Goal: Complete application form

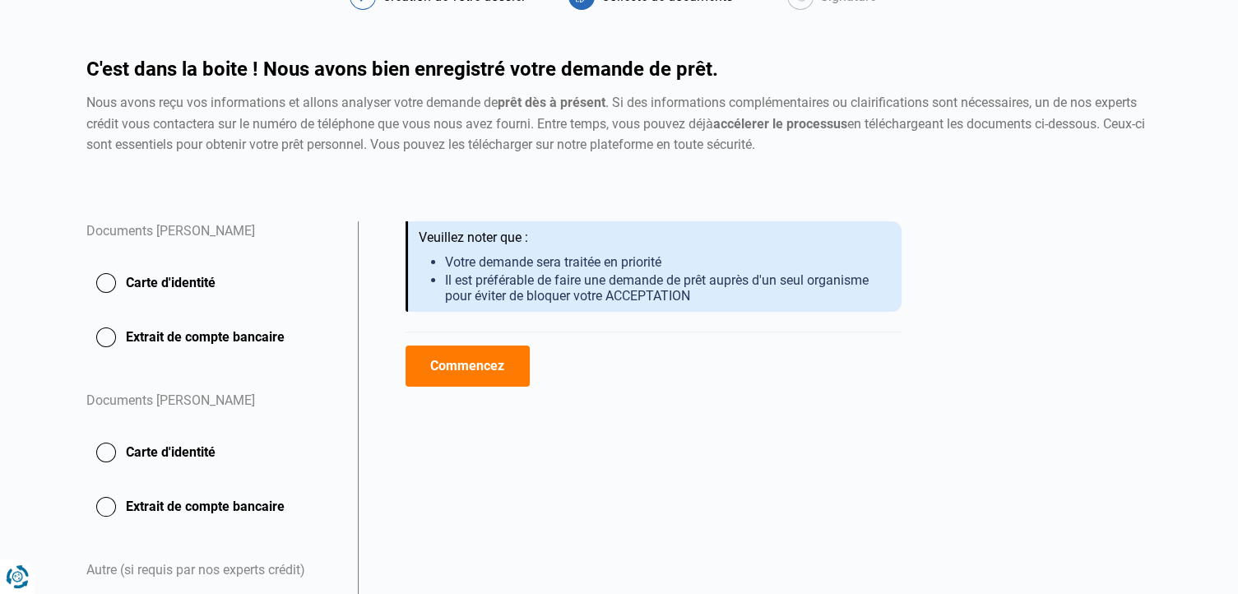
scroll to position [209, 0]
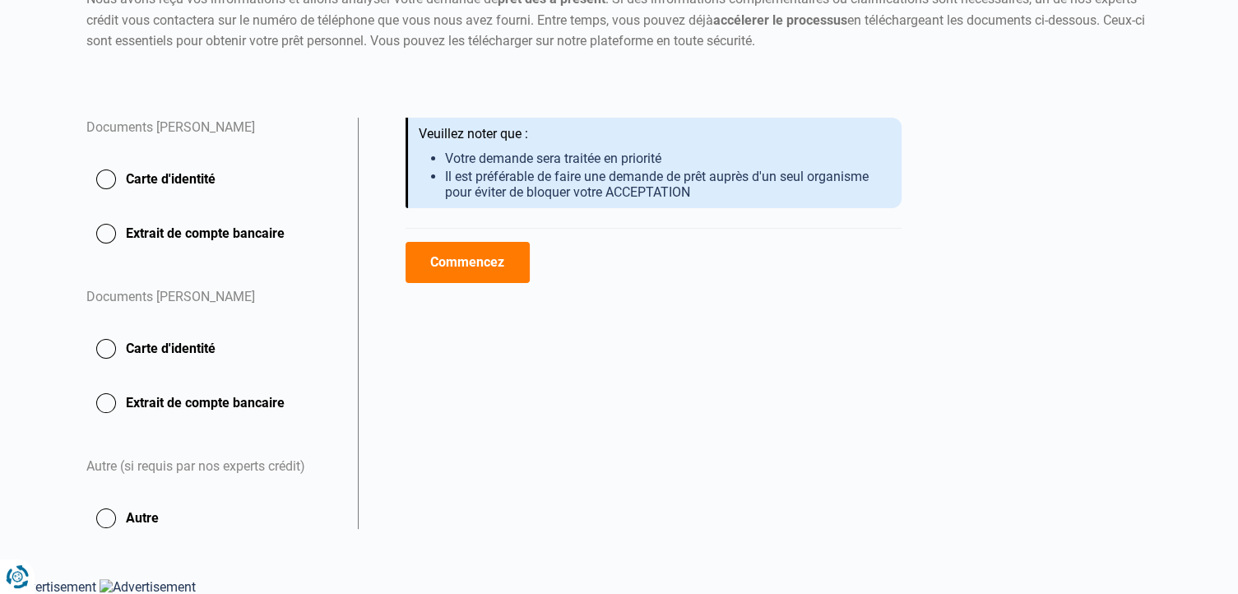
click at [471, 264] on button "Commencez" at bounding box center [468, 262] width 124 height 41
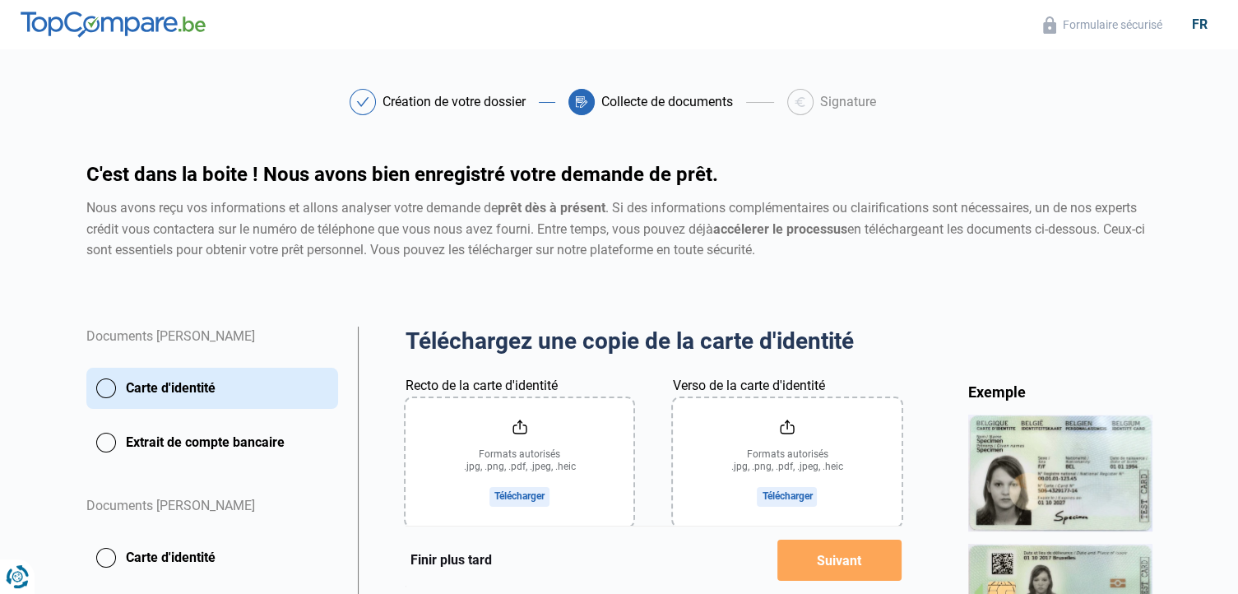
click at [536, 442] on input "Recto de la carte d'identité" at bounding box center [520, 462] width 228 height 128
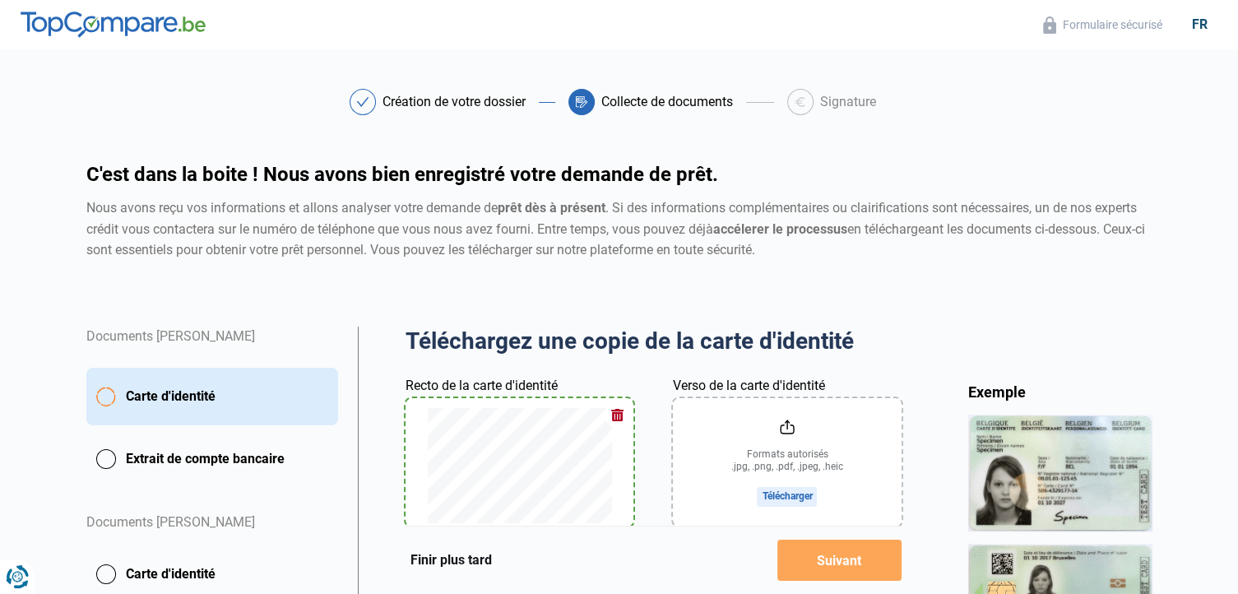
click at [723, 443] on input "Verso de la carte d'identité" at bounding box center [787, 462] width 228 height 128
type input "C:\fakepath\ci [PERSON_NAME].pdf"
click at [781, 496] on input "Verso de la carte d'identité" at bounding box center [787, 462] width 228 height 128
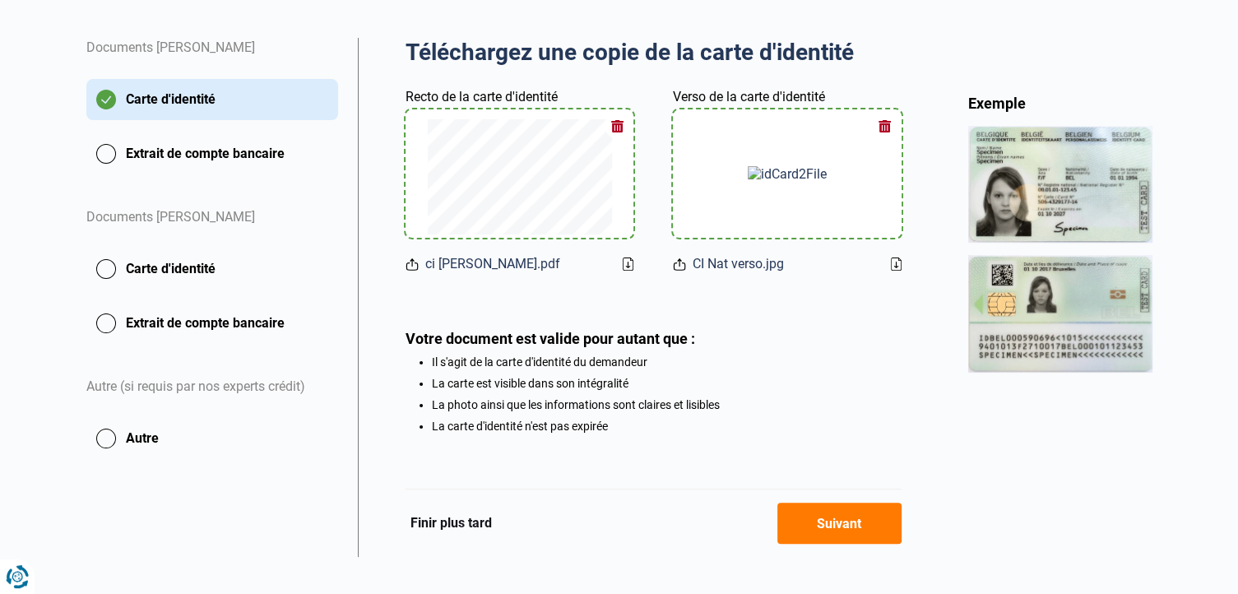
scroll to position [295, 0]
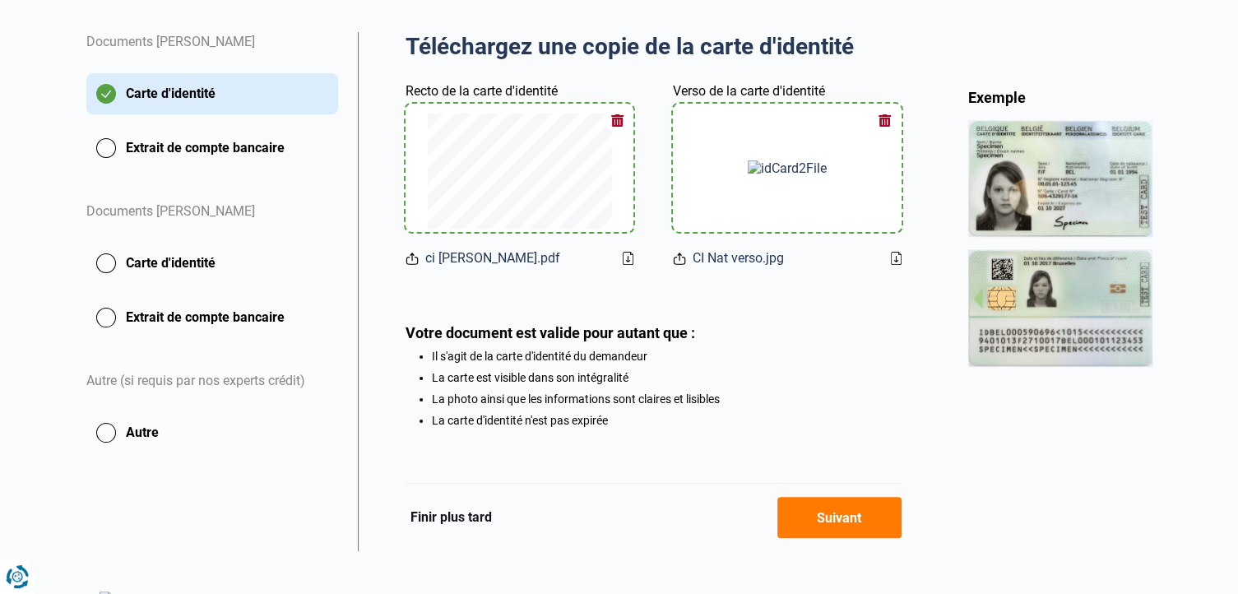
click at [841, 535] on button "Suivant" at bounding box center [840, 517] width 124 height 41
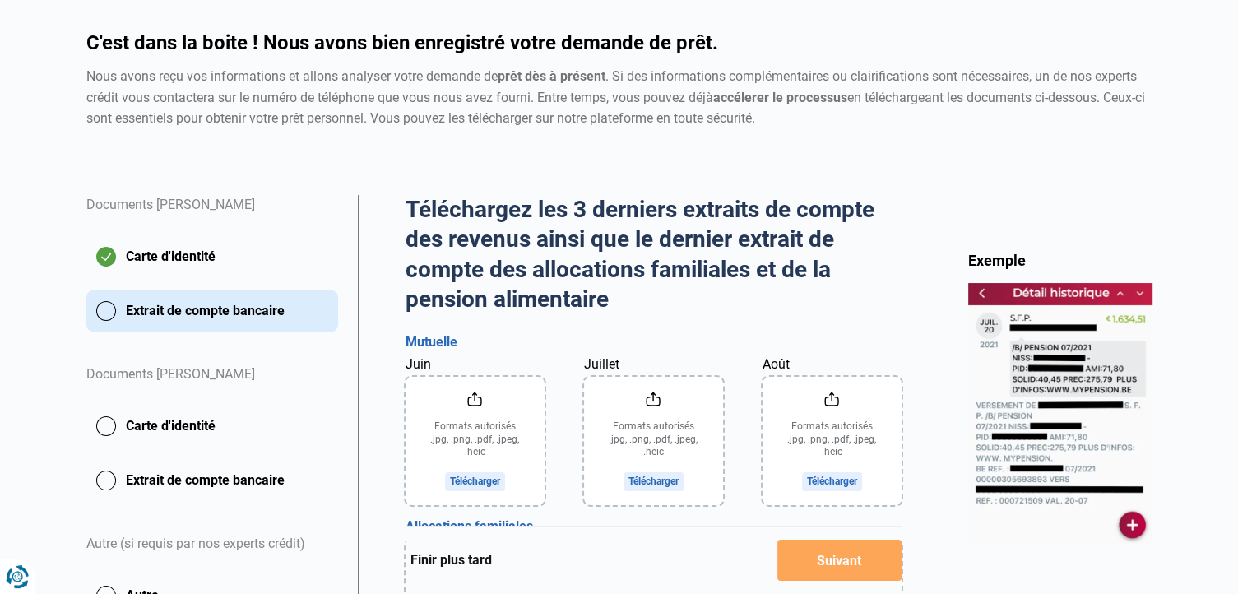
scroll to position [165, 0]
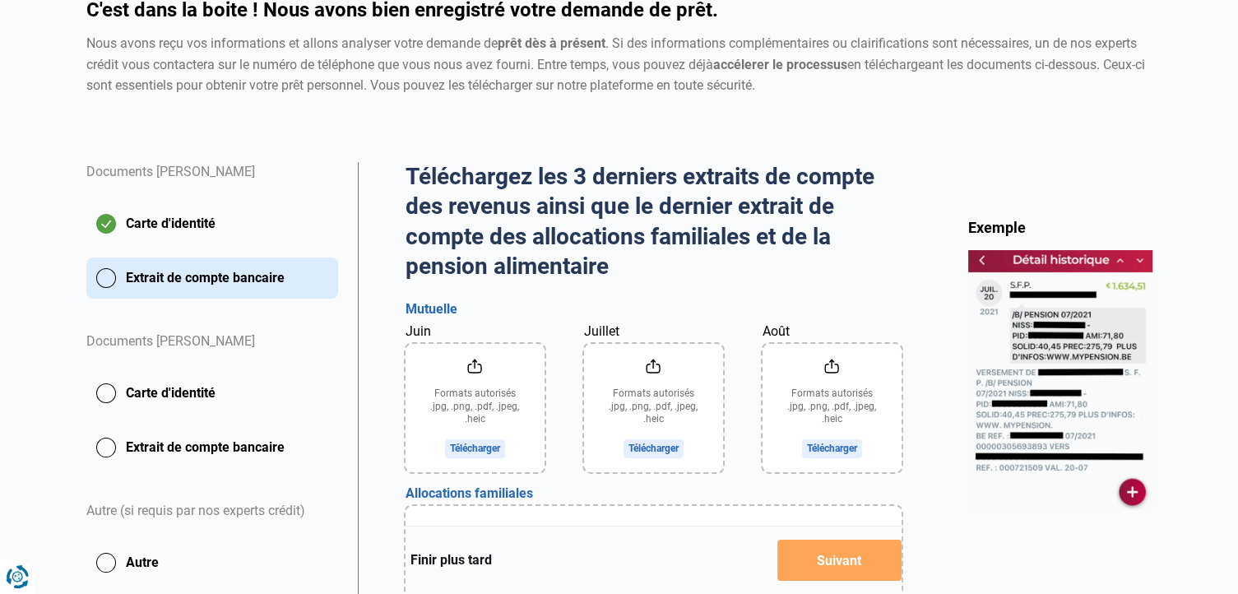
click at [492, 389] on input "Juin" at bounding box center [475, 408] width 139 height 128
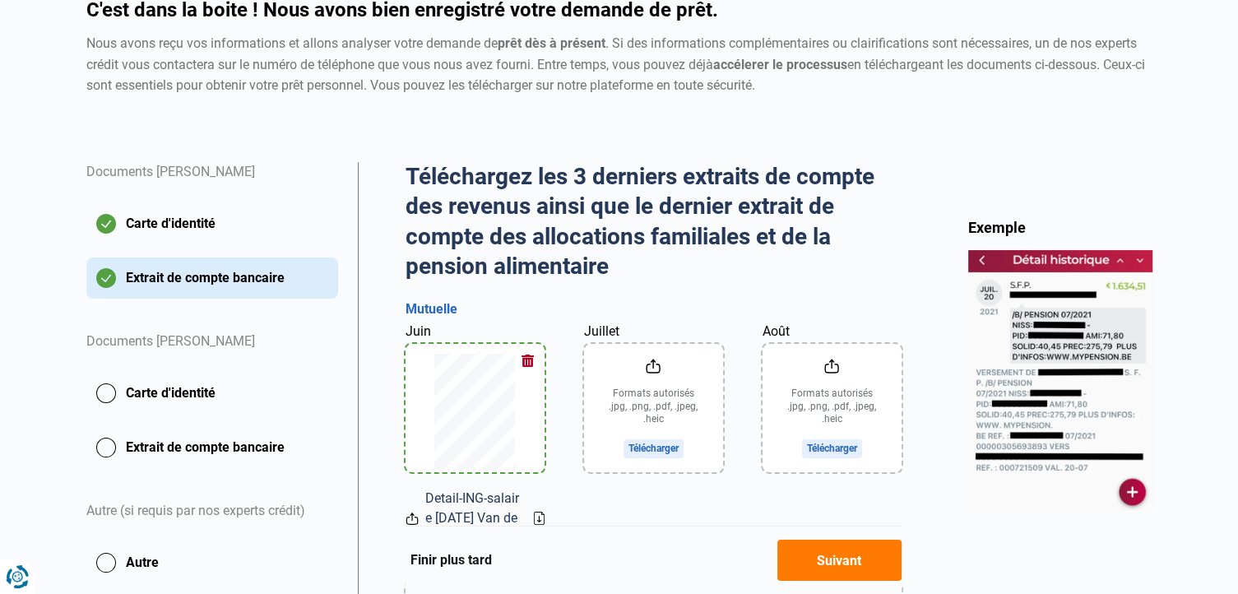
click at [668, 411] on input "Juillet" at bounding box center [653, 408] width 139 height 128
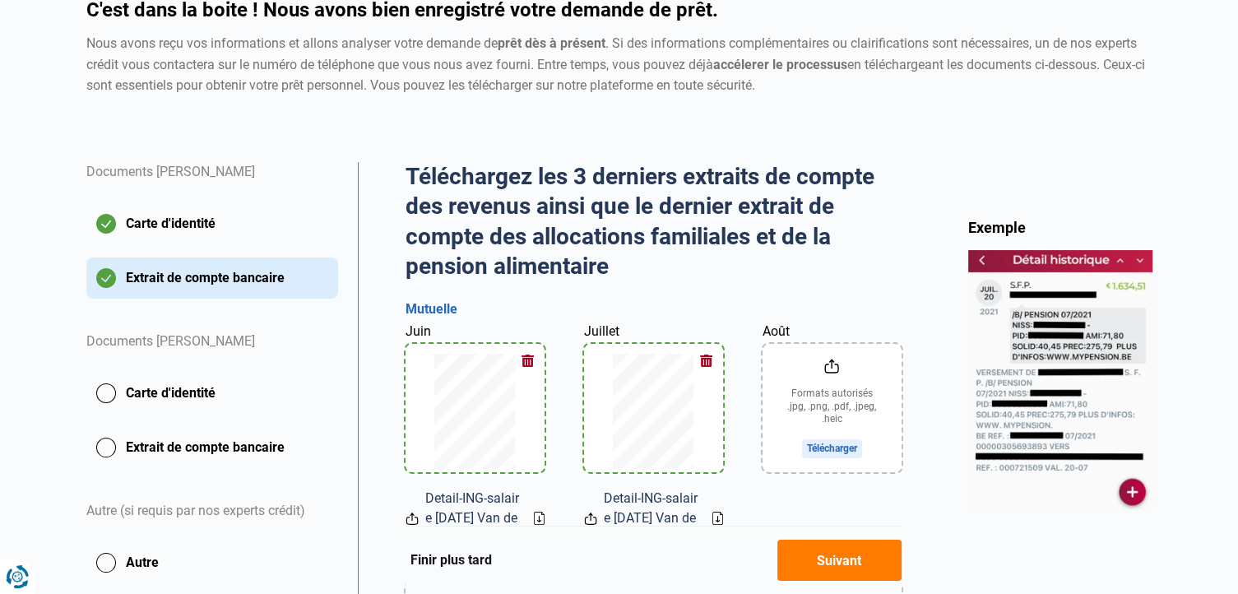
click at [829, 402] on input "Août" at bounding box center [832, 408] width 139 height 128
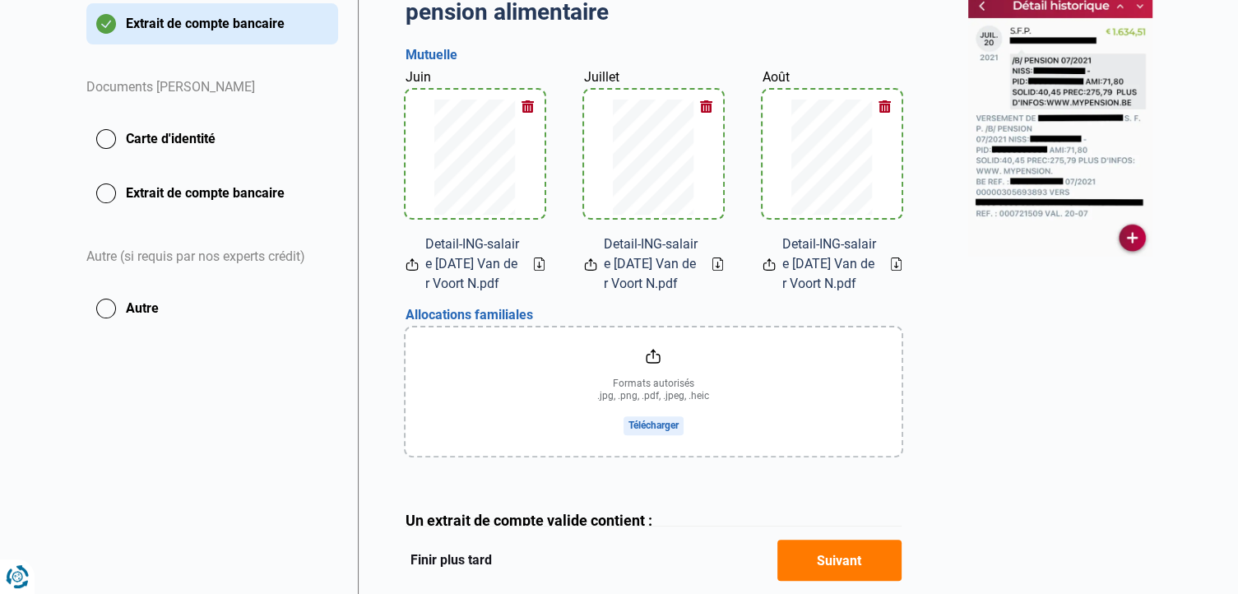
scroll to position [434, 0]
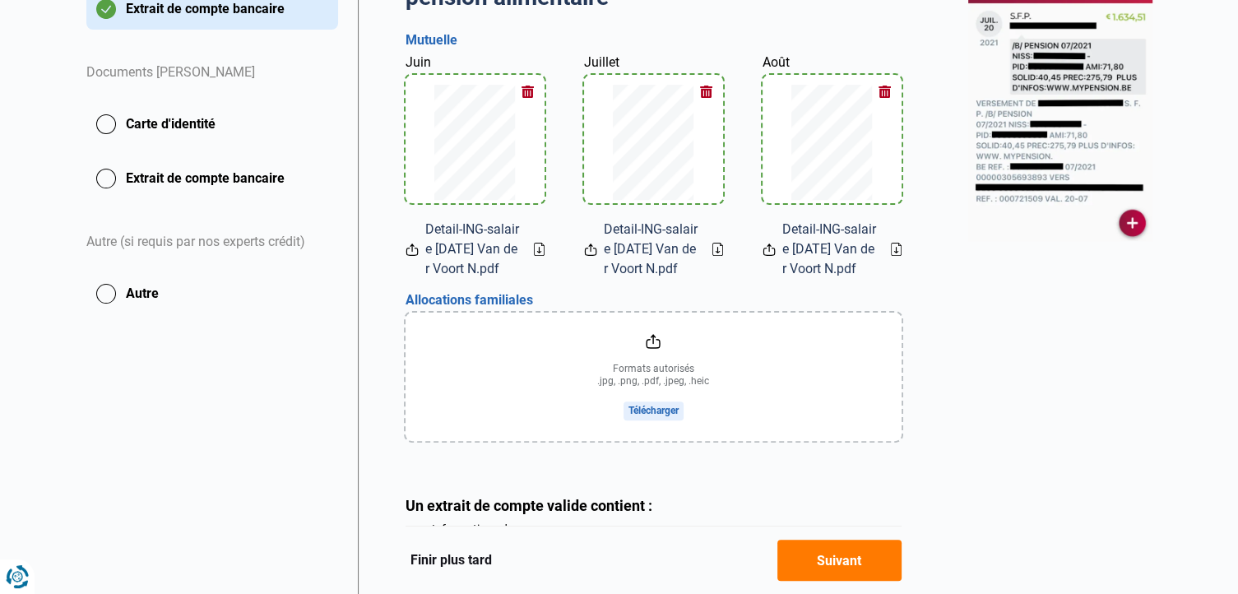
click at [661, 423] on input "file" at bounding box center [654, 377] width 496 height 128
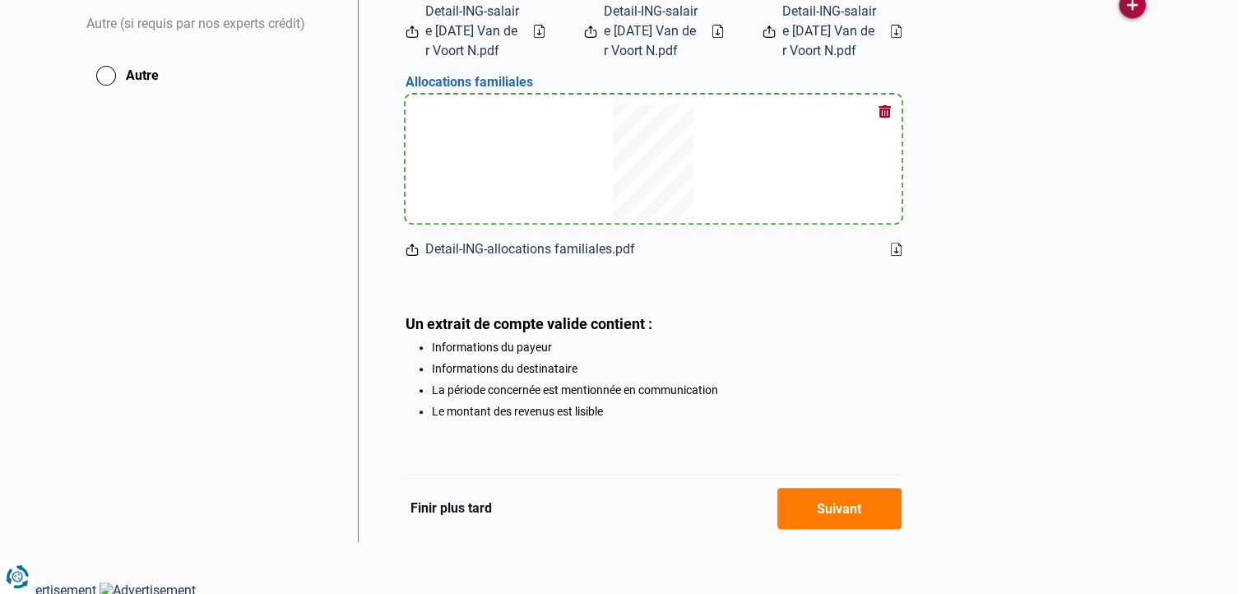
scroll to position [678, 0]
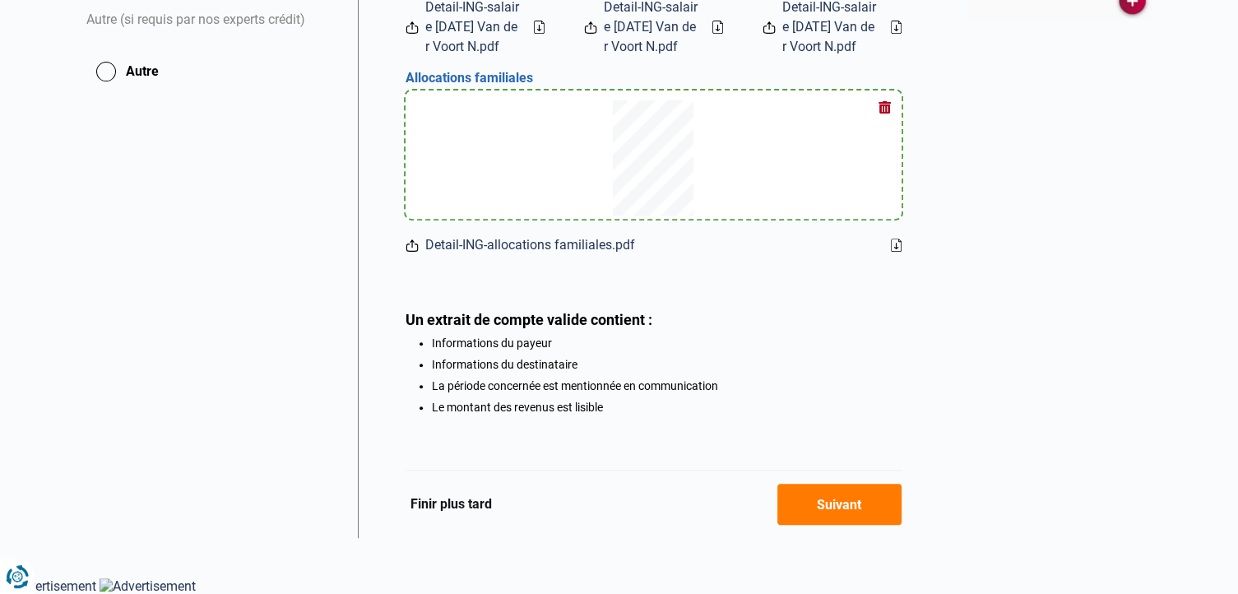
click at [857, 506] on button "Suivant" at bounding box center [840, 504] width 124 height 41
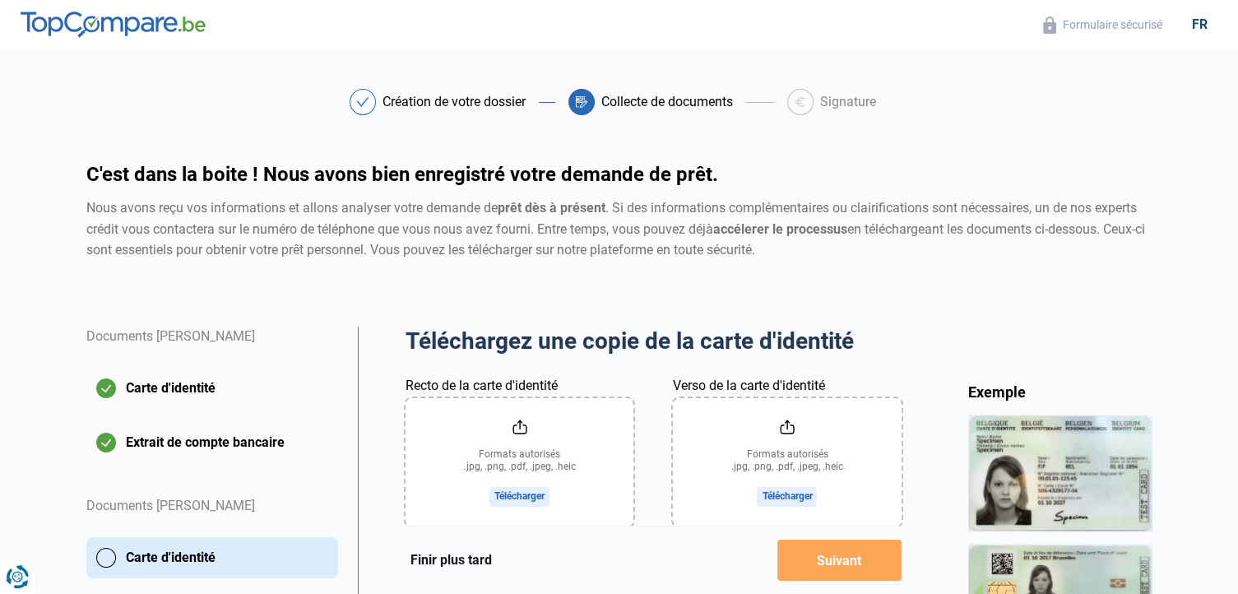
click at [508, 439] on input "Recto de la carte d'identité" at bounding box center [520, 462] width 228 height 128
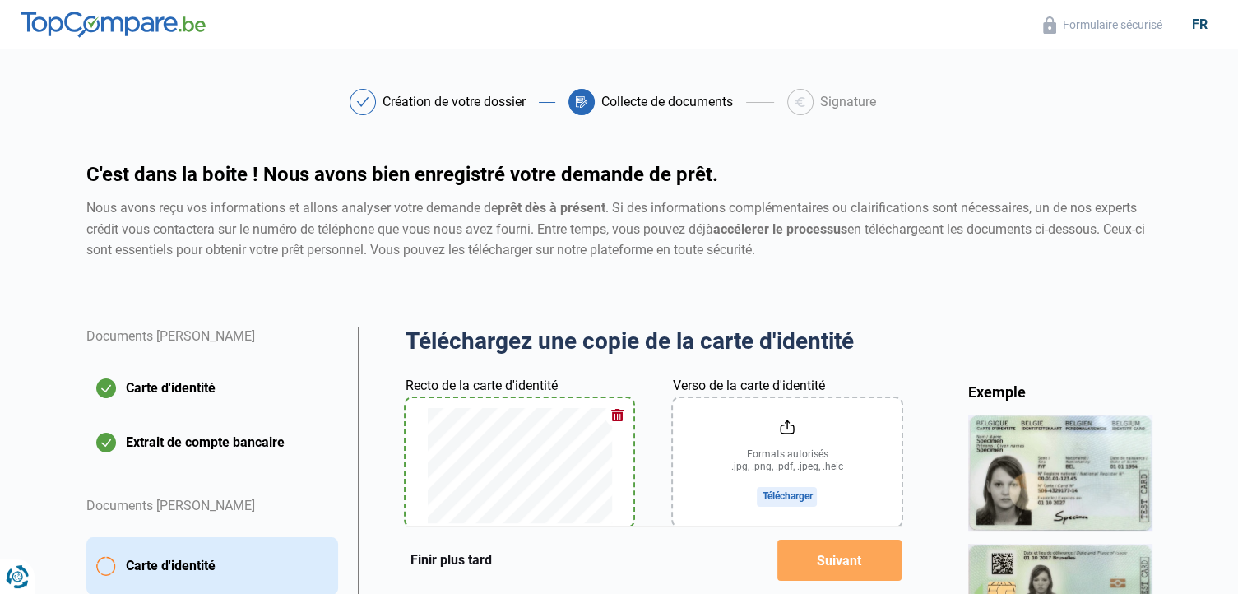
click at [789, 478] on input "Verso de la carte d'identité" at bounding box center [787, 462] width 228 height 128
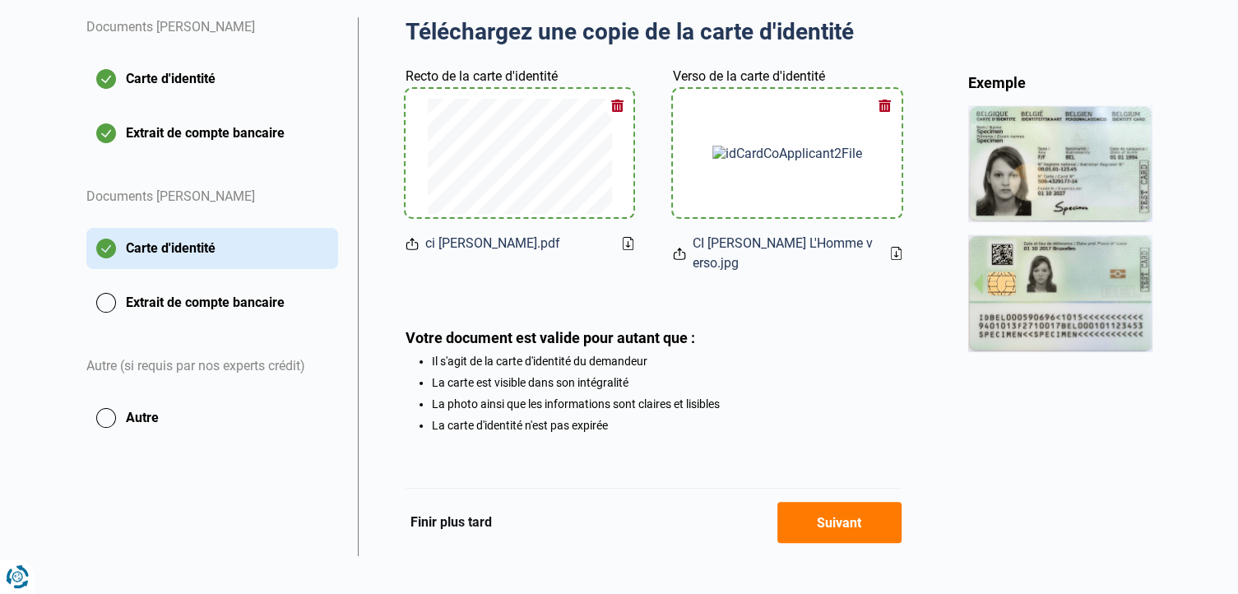
scroll to position [310, 0]
click at [852, 505] on button "Suivant" at bounding box center [840, 521] width 124 height 41
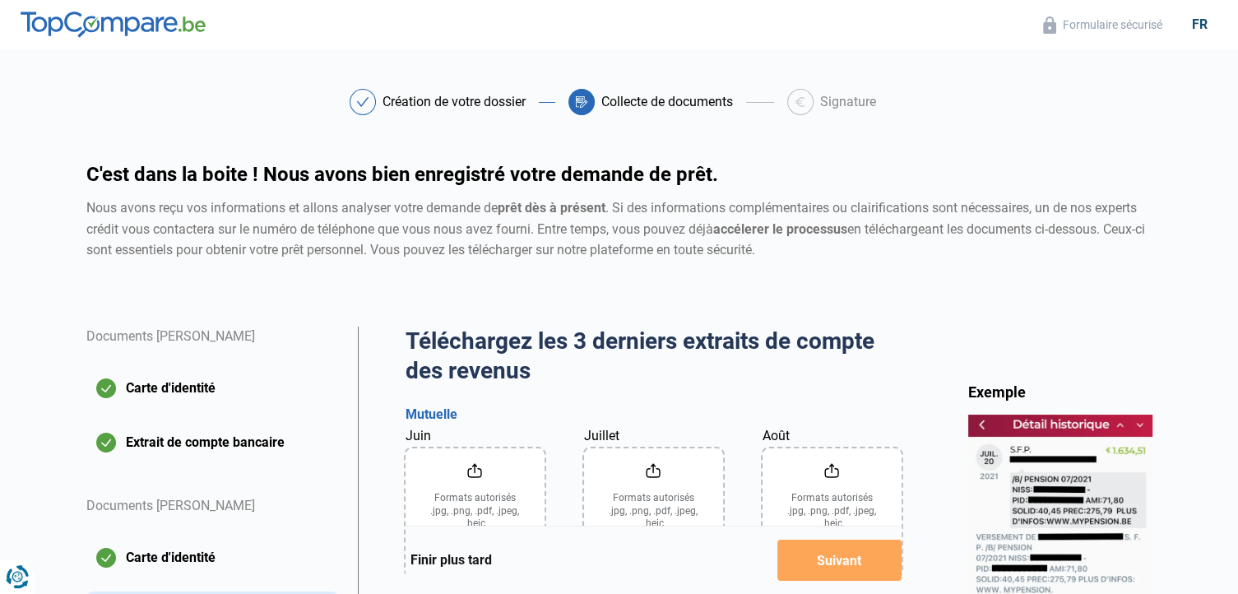
click at [476, 481] on input "Juin" at bounding box center [475, 512] width 139 height 128
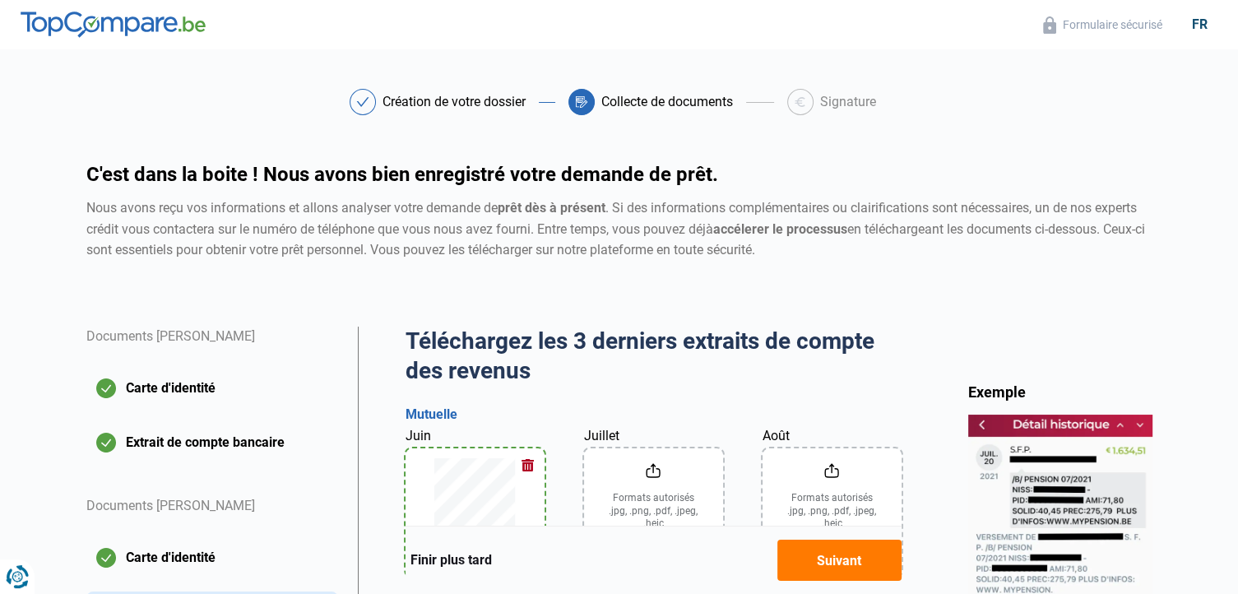
click at [657, 477] on input "Juillet" at bounding box center [653, 512] width 139 height 128
click at [822, 503] on input "Août" at bounding box center [832, 512] width 139 height 128
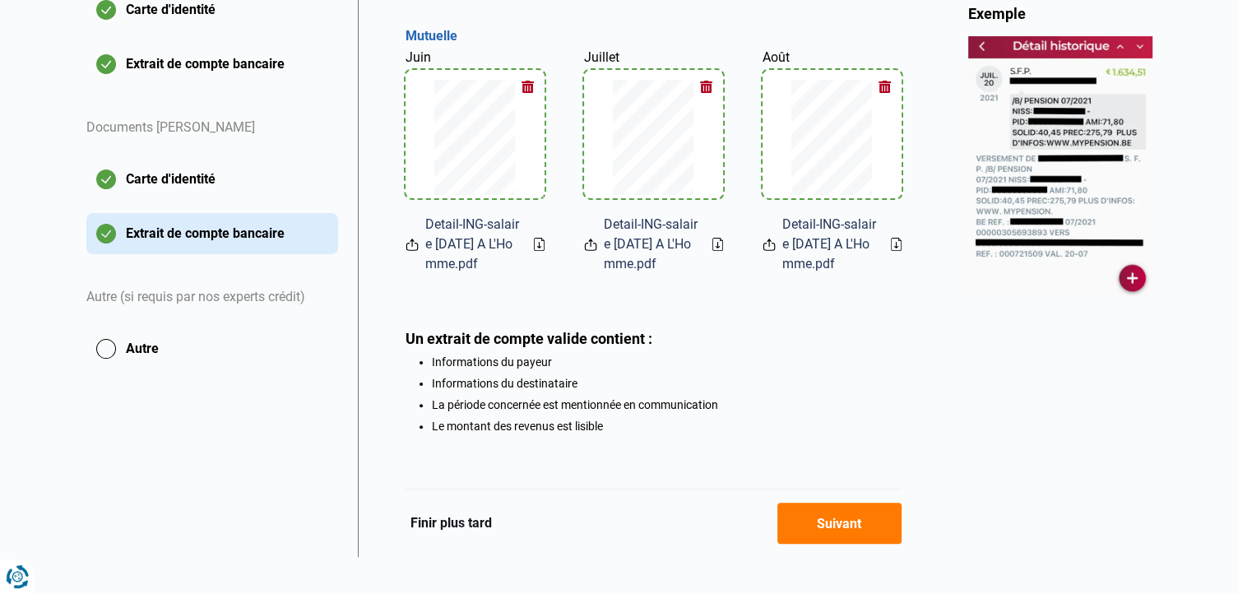
scroll to position [389, 0]
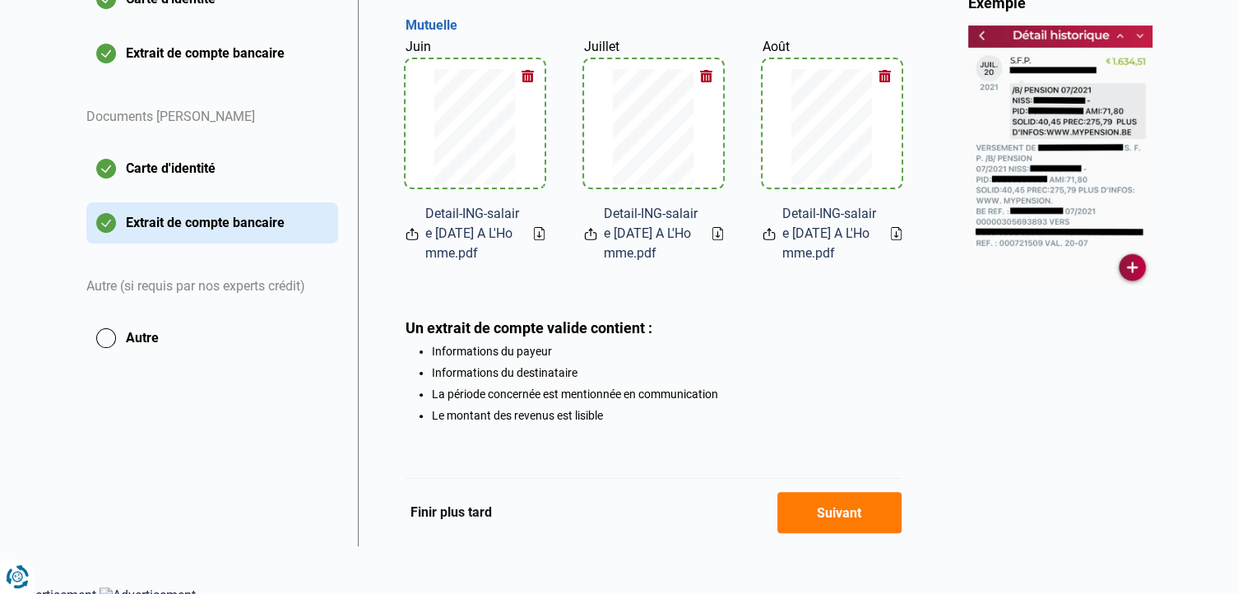
click at [835, 512] on button "Suivant" at bounding box center [840, 512] width 124 height 41
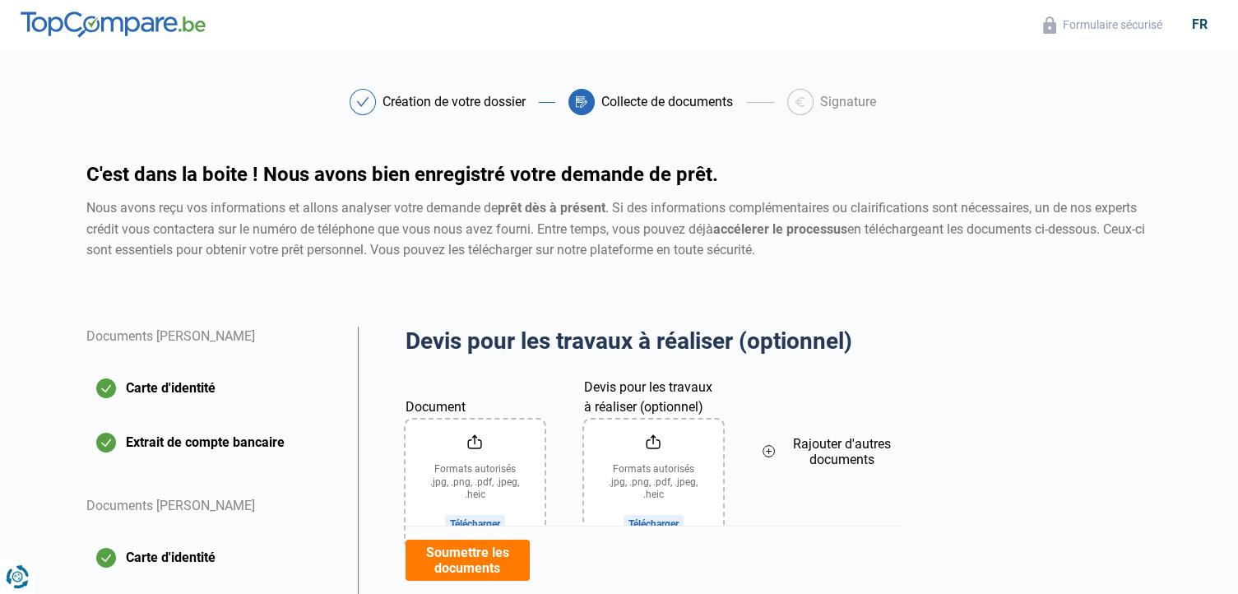
click at [483, 461] on input "Document" at bounding box center [475, 484] width 139 height 128
click at [640, 478] on input "Devis pour les travaux à réaliser (optionnel)" at bounding box center [653, 484] width 139 height 128
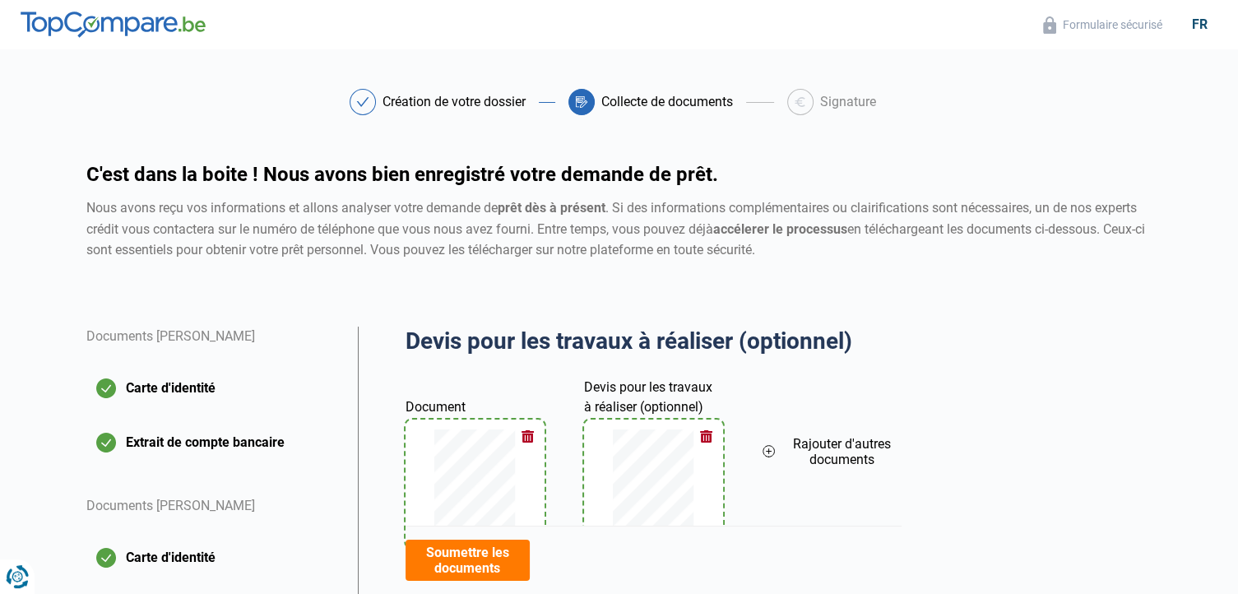
click at [770, 452] on icon at bounding box center [768, 452] width 5 height 0
click at [824, 471] on input "Document" at bounding box center [832, 484] width 139 height 128
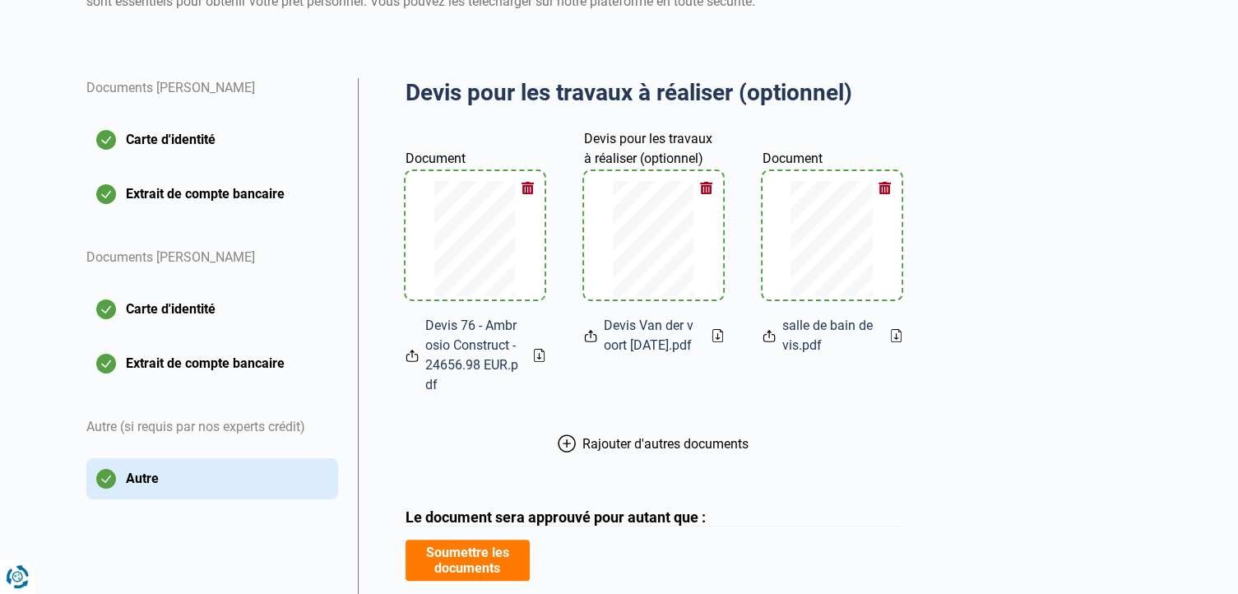
scroll to position [254, 0]
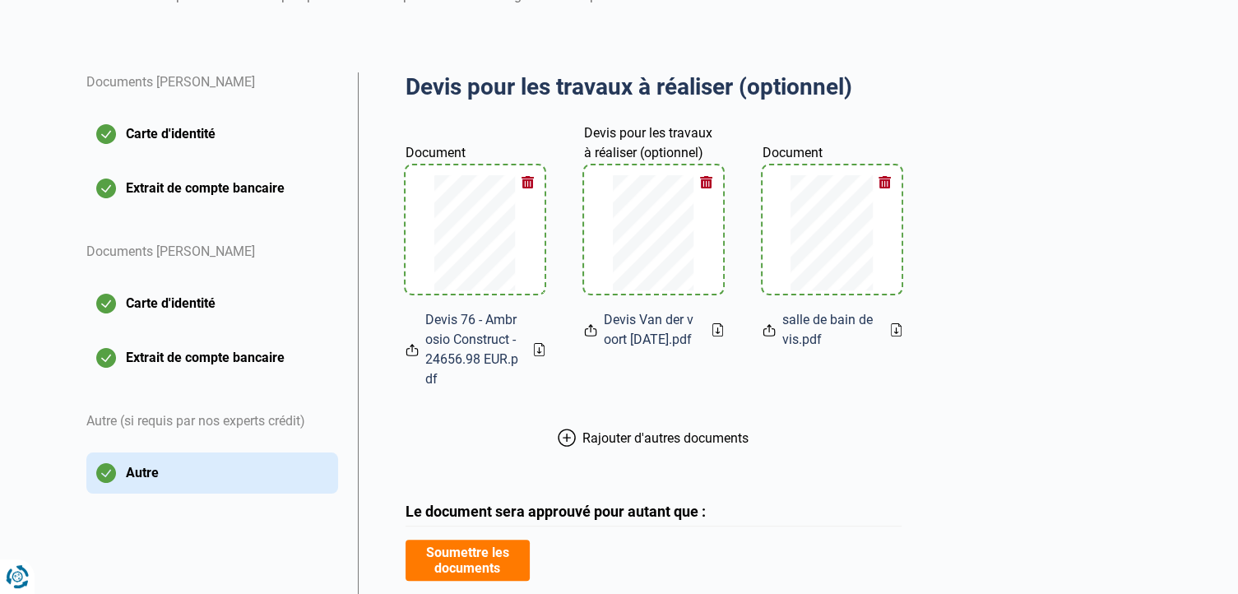
click at [658, 439] on span "Rajouter d'autres documents" at bounding box center [666, 438] width 166 height 16
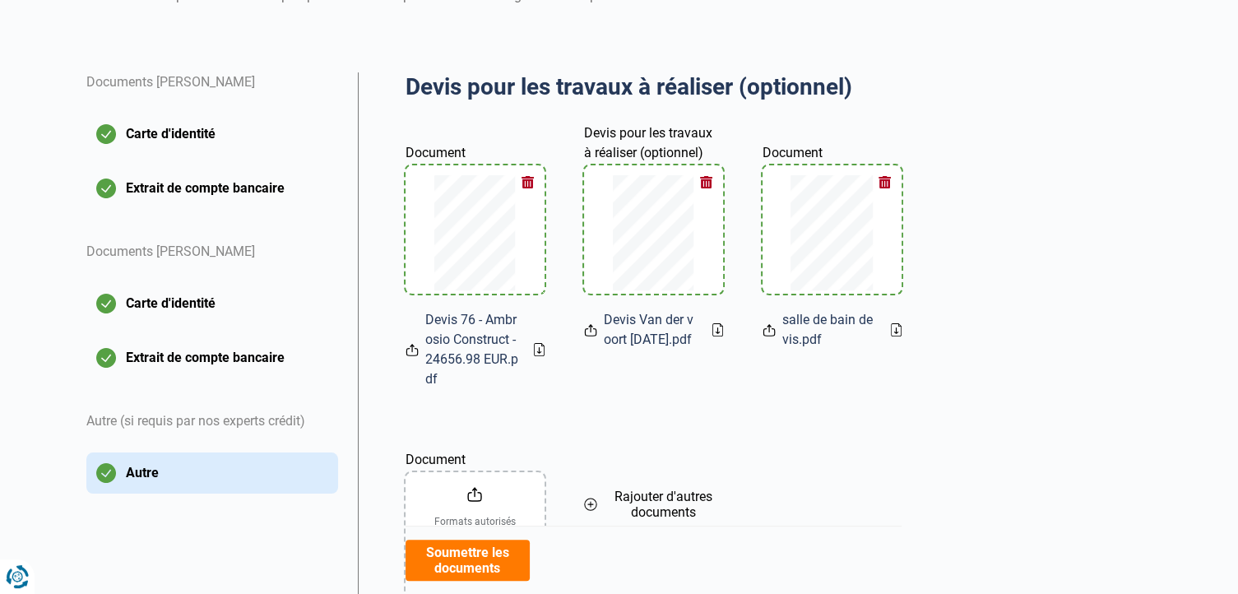
drag, startPoint x: 658, startPoint y: 439, endPoint x: 629, endPoint y: 398, distance: 50.0
click at [629, 398] on div "Document Devis 76 - Ambrosio Construct - 24656.98 EUR.pdf Devis pour les travau…" at bounding box center [654, 361] width 496 height 479
click at [470, 497] on input "Document" at bounding box center [475, 536] width 139 height 128
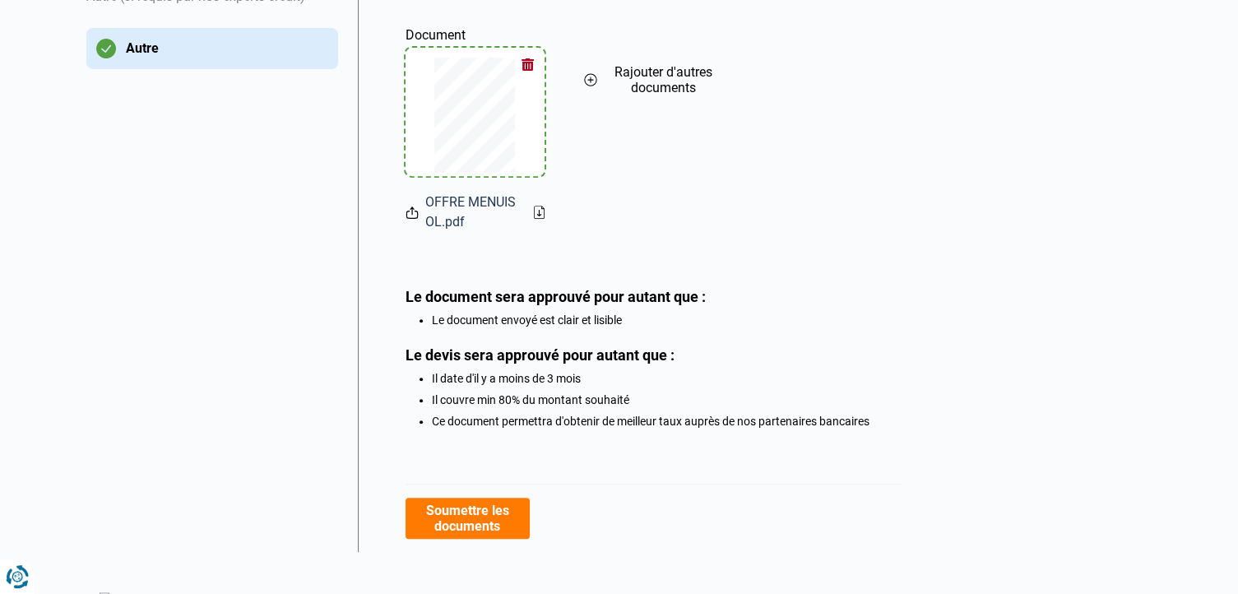
scroll to position [696, 0]
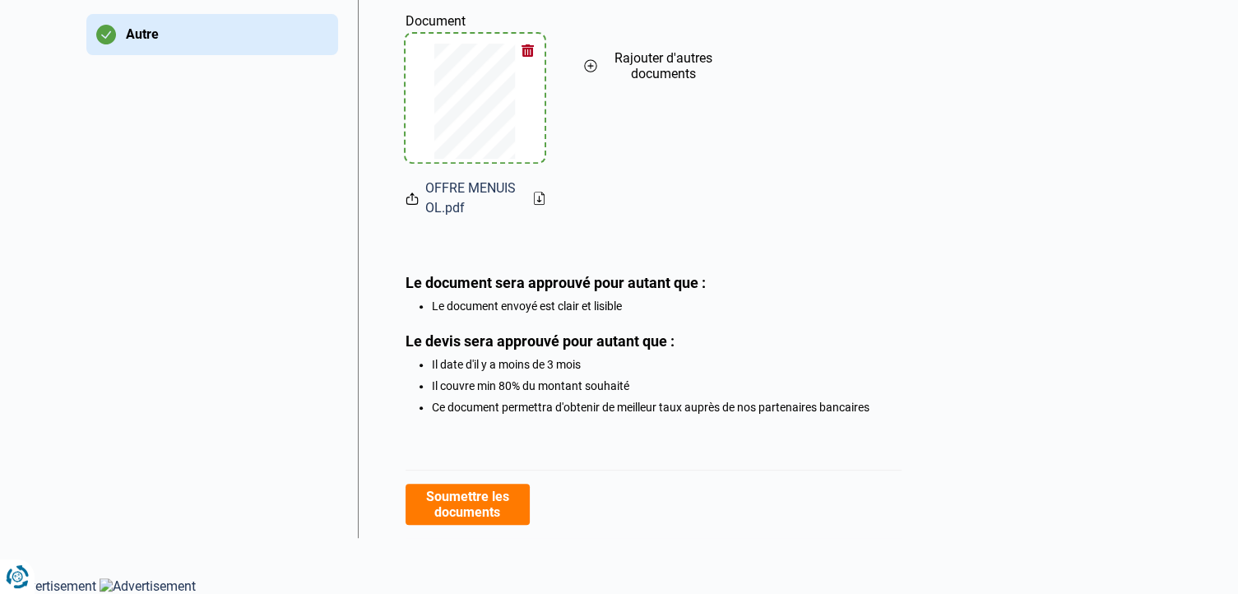
click at [507, 495] on button "Soumettre les documents" at bounding box center [468, 504] width 124 height 41
